Goal: Transaction & Acquisition: Download file/media

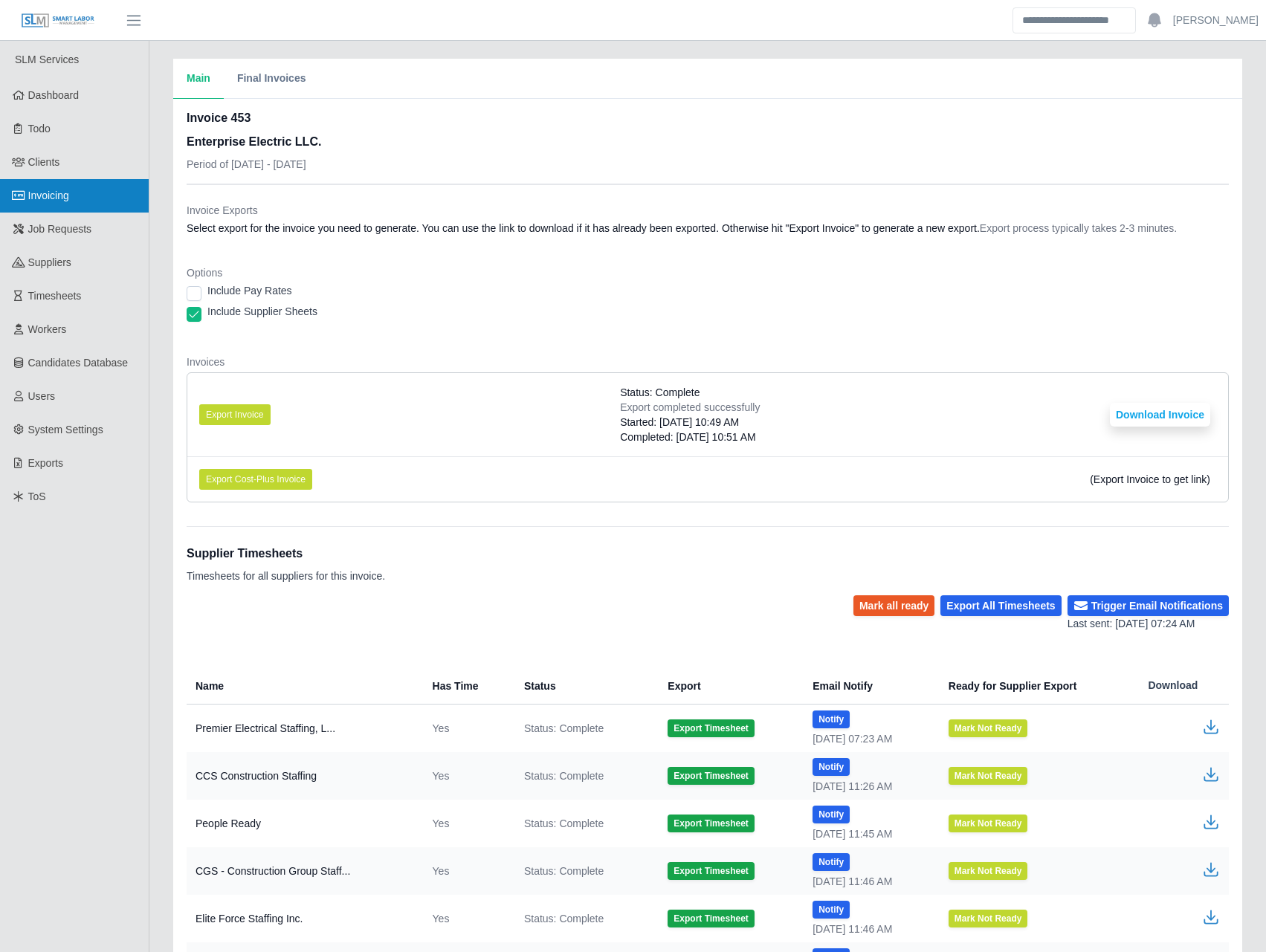
click at [45, 184] on link "Invoicing" at bounding box center [75, 196] width 149 height 33
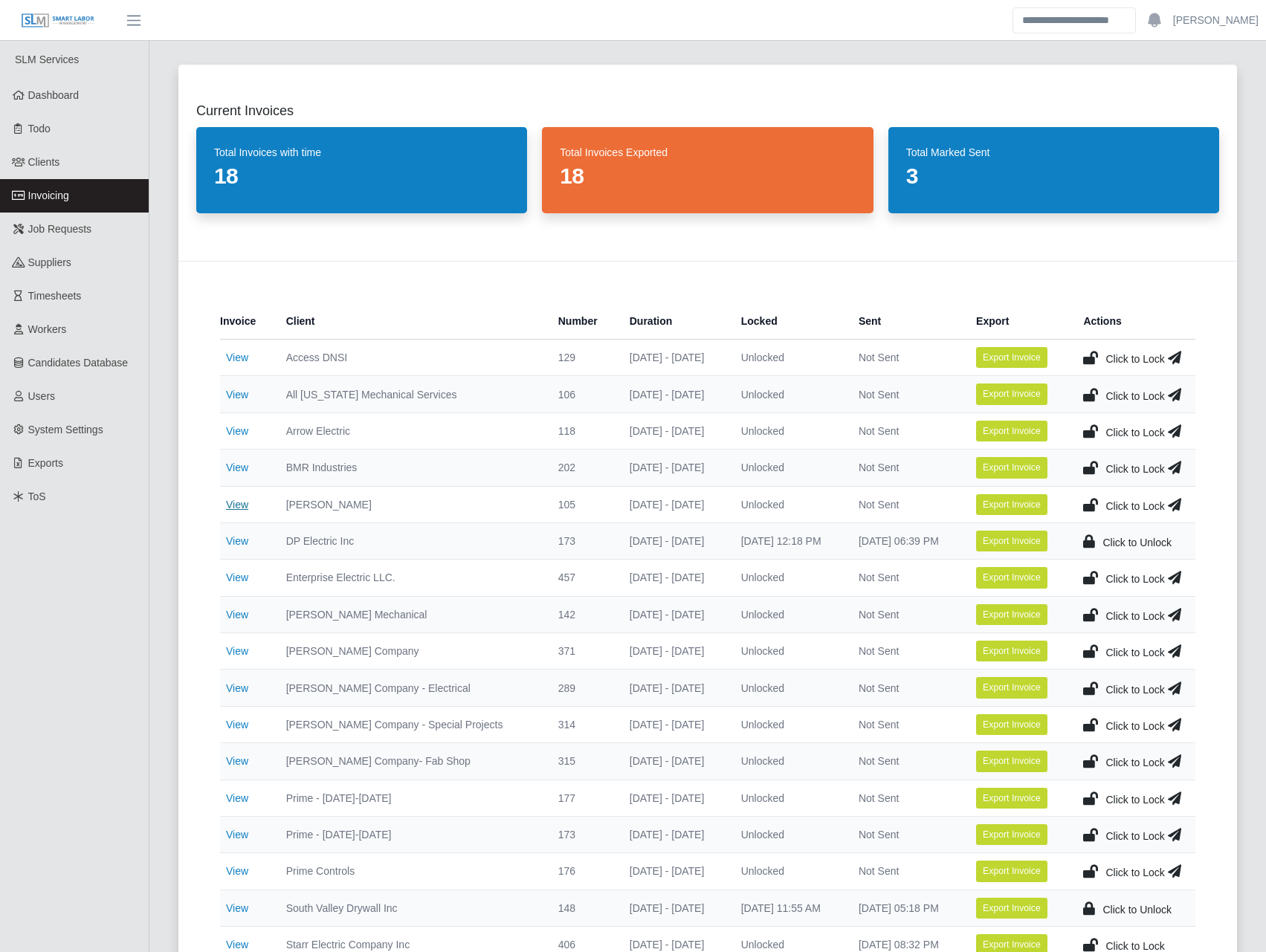
click at [237, 502] on link "View" at bounding box center [237, 504] width 23 height 12
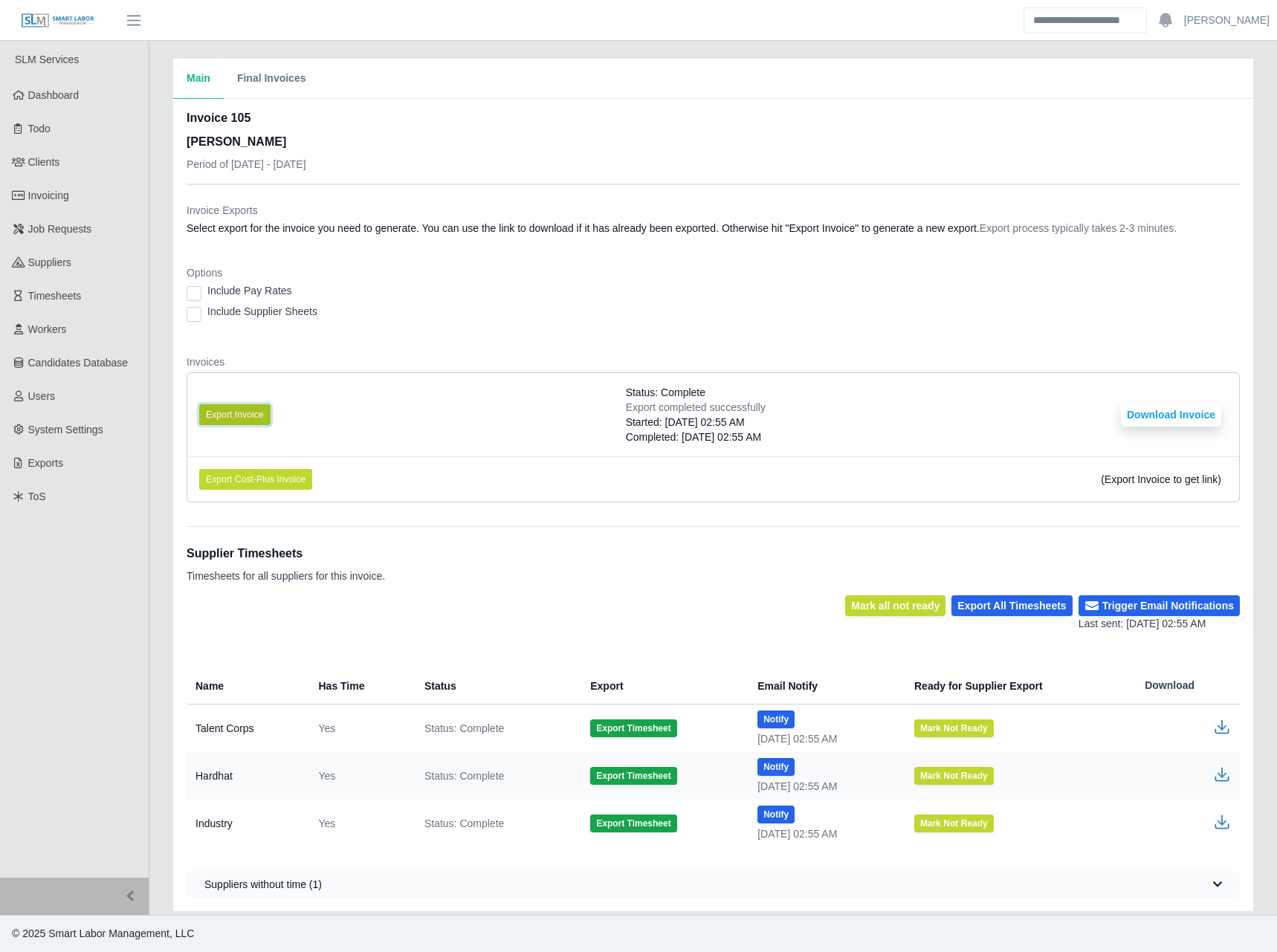
click at [248, 409] on button "Export Invoice" at bounding box center [235, 414] width 72 height 21
click at [800, 382] on li "Export Invoice Status: Complete Export completed successfully Started: [DATE] 1…" at bounding box center [714, 414] width 1052 height 83
click at [1153, 411] on button "Download Invoice" at bounding box center [1171, 415] width 100 height 24
click at [80, 201] on link "Invoicing" at bounding box center [75, 196] width 149 height 33
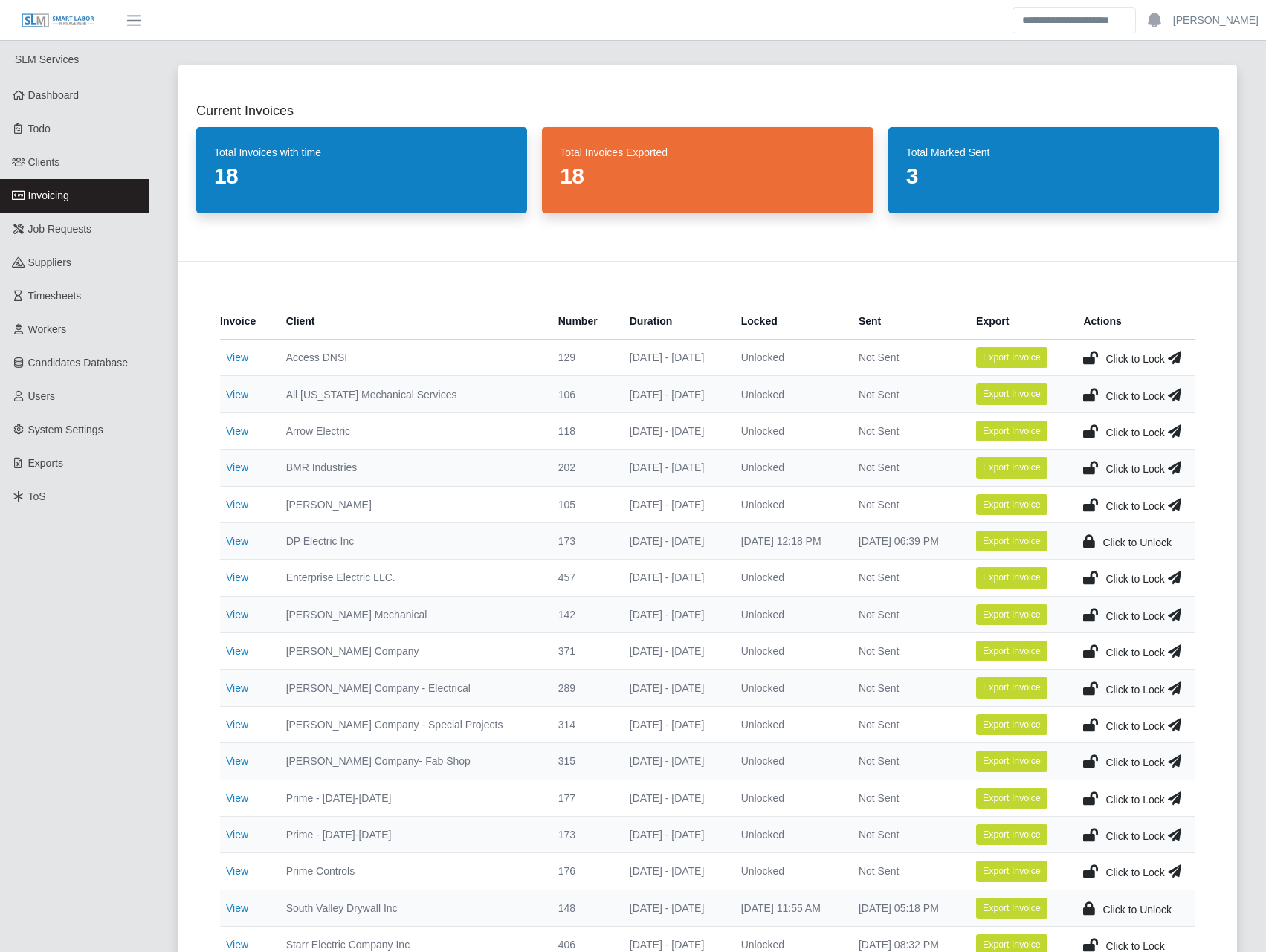
click at [1086, 505] on icon at bounding box center [1090, 504] width 15 height 21
